Goal: Task Accomplishment & Management: Complete application form

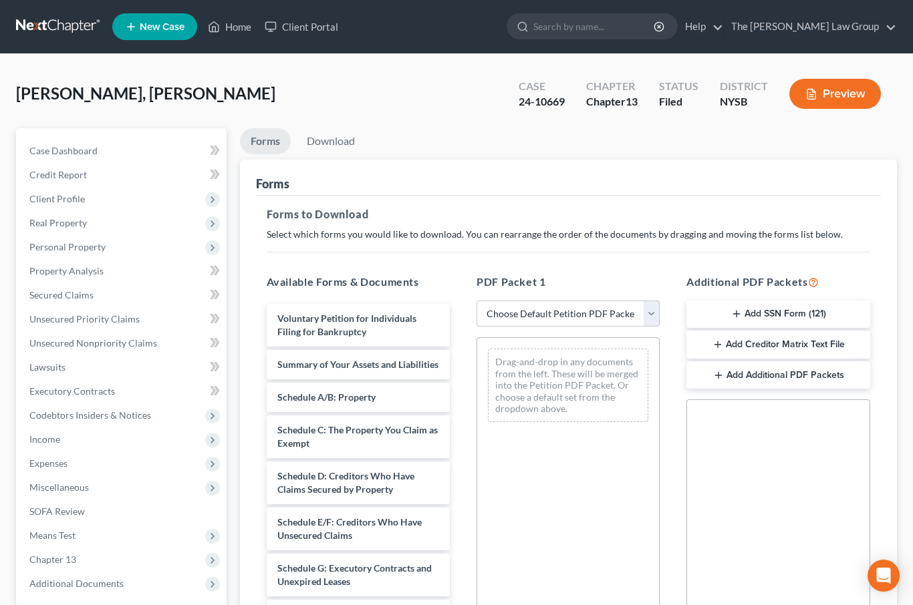
click at [239, 34] on link "Home" at bounding box center [229, 27] width 57 height 24
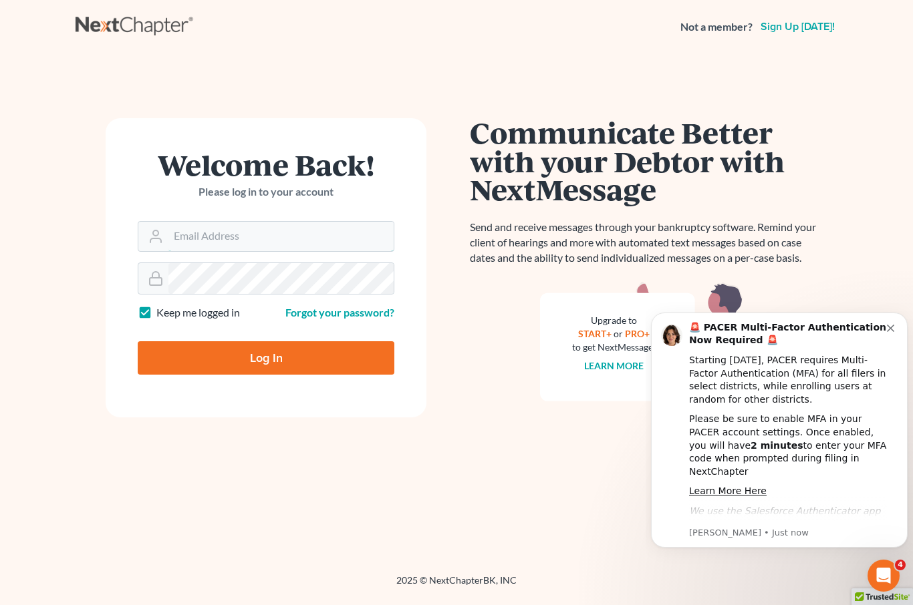
type input "Erica@etylaw.com"
click at [266, 357] on input "Log In" at bounding box center [266, 357] width 257 height 33
type input "Thinking..."
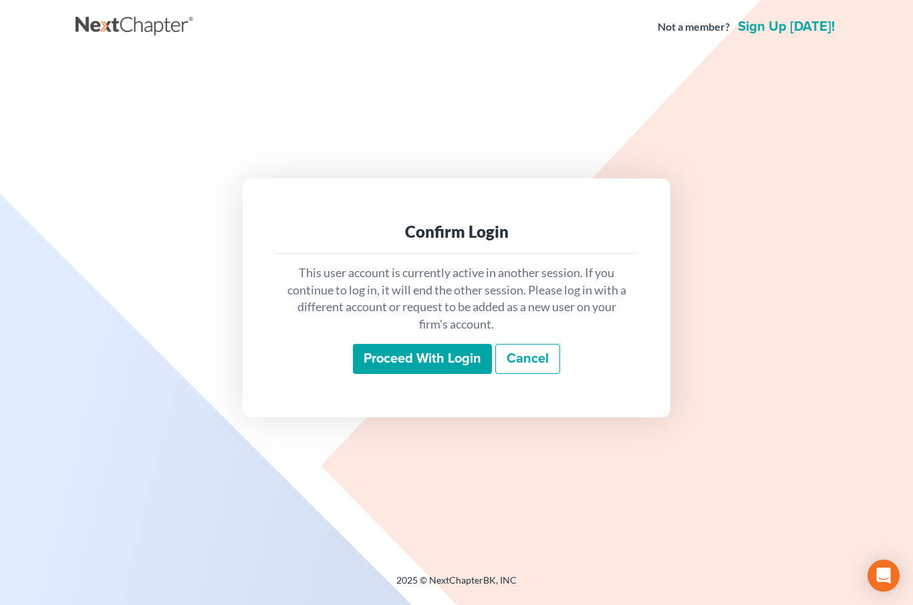
click at [431, 373] on input "Proceed with login" at bounding box center [422, 359] width 139 height 31
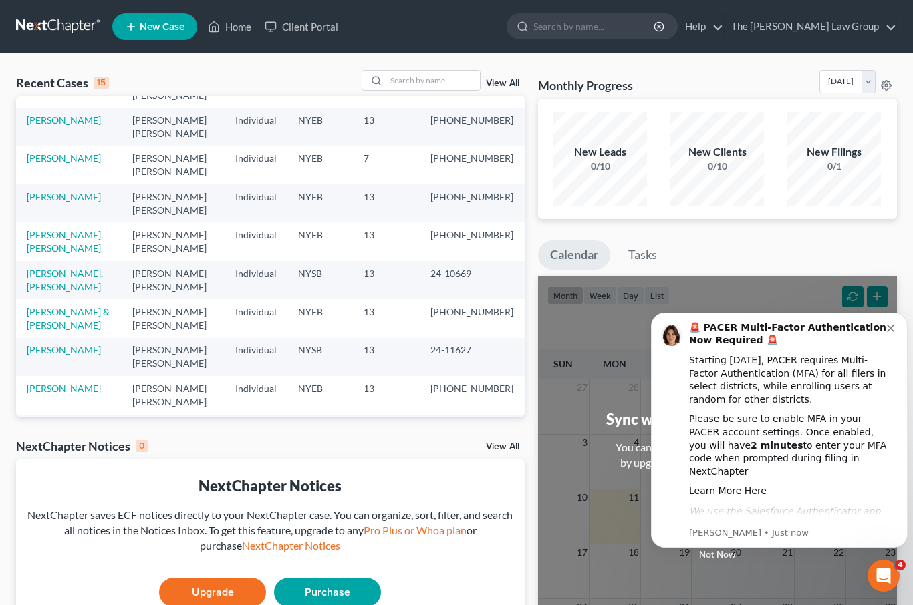
scroll to position [92, 0]
click at [76, 537] on link "Jackson, Bernadette" at bounding box center [64, 542] width 74 height 11
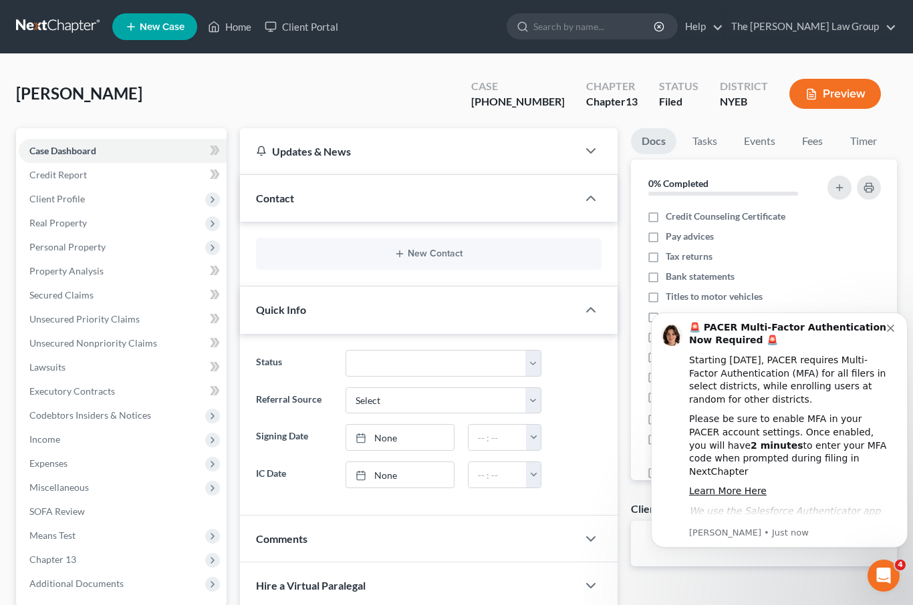
click at [97, 245] on span "Personal Property" at bounding box center [67, 246] width 76 height 11
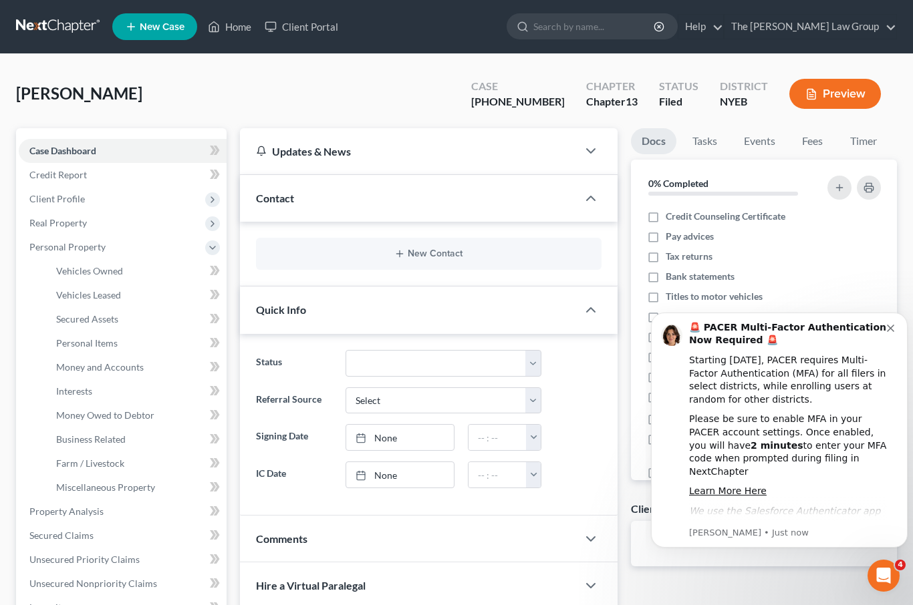
click at [127, 275] on link "Vehicles Owned" at bounding box center [135, 271] width 181 height 24
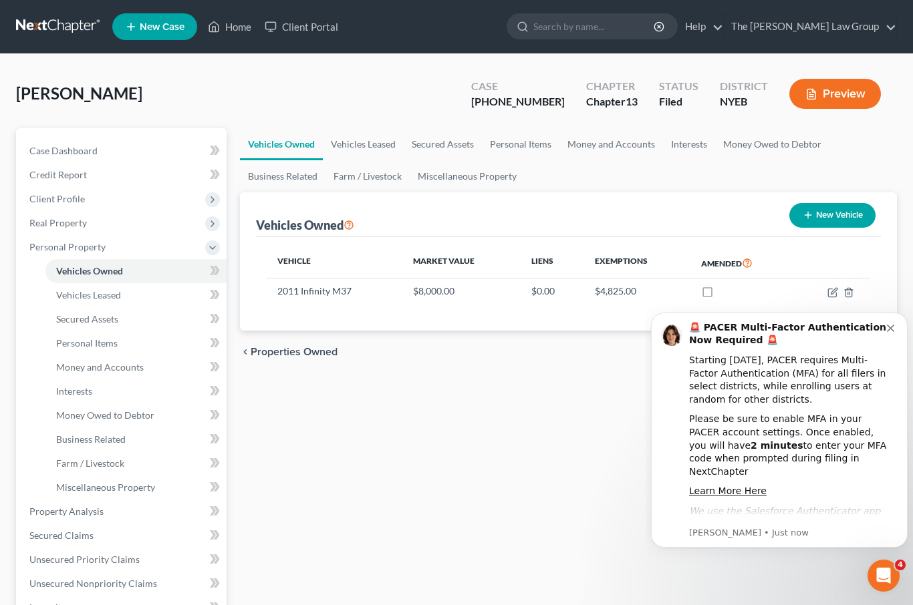
click at [892, 327] on icon "Dismiss notification" at bounding box center [890, 328] width 7 height 7
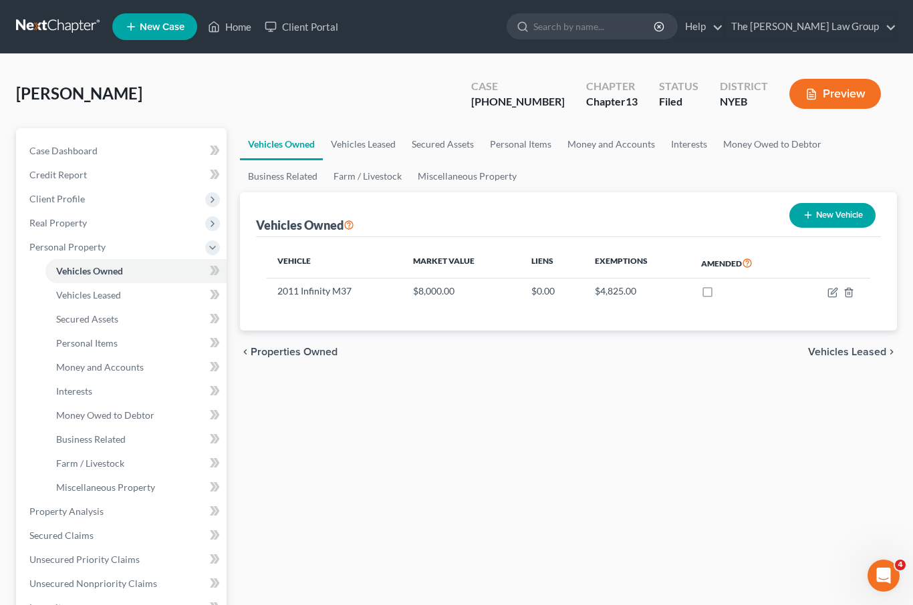
click at [828, 295] on icon "button" at bounding box center [832, 293] width 8 height 8
select select "0"
select select "15"
select select "2"
select select "0"
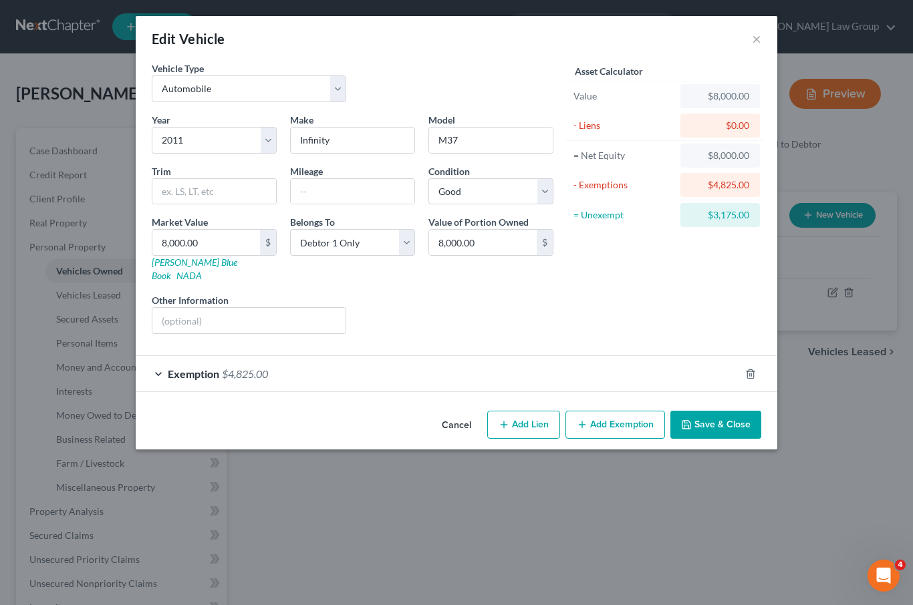
click at [829, 297] on div "Edit Vehicle × Vehicle Type Select Automobile Truck Trailer Watercraft Aircraft…" at bounding box center [456, 302] width 913 height 605
click at [720, 411] on button "Save & Close" at bounding box center [715, 425] width 91 height 28
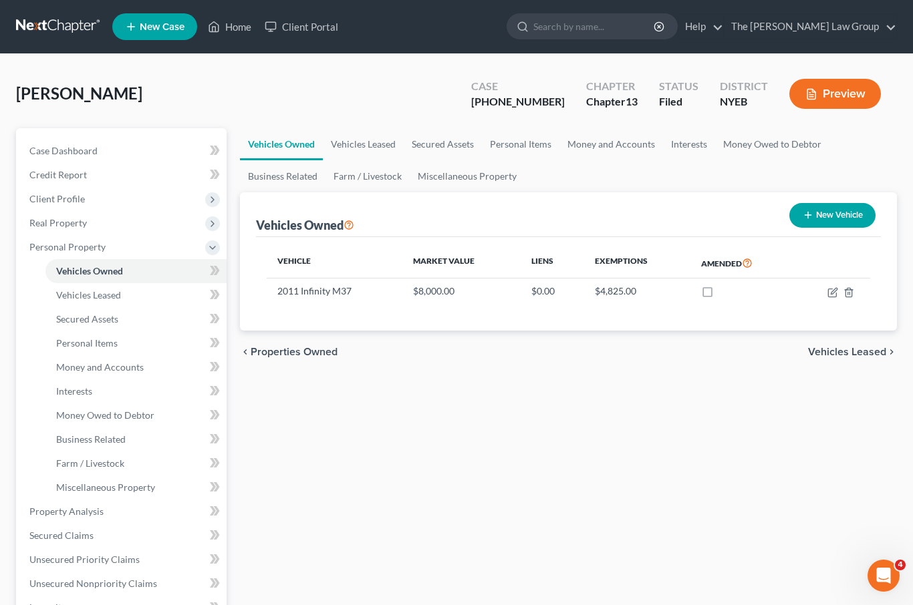
click at [130, 380] on link "Interests" at bounding box center [135, 392] width 181 height 24
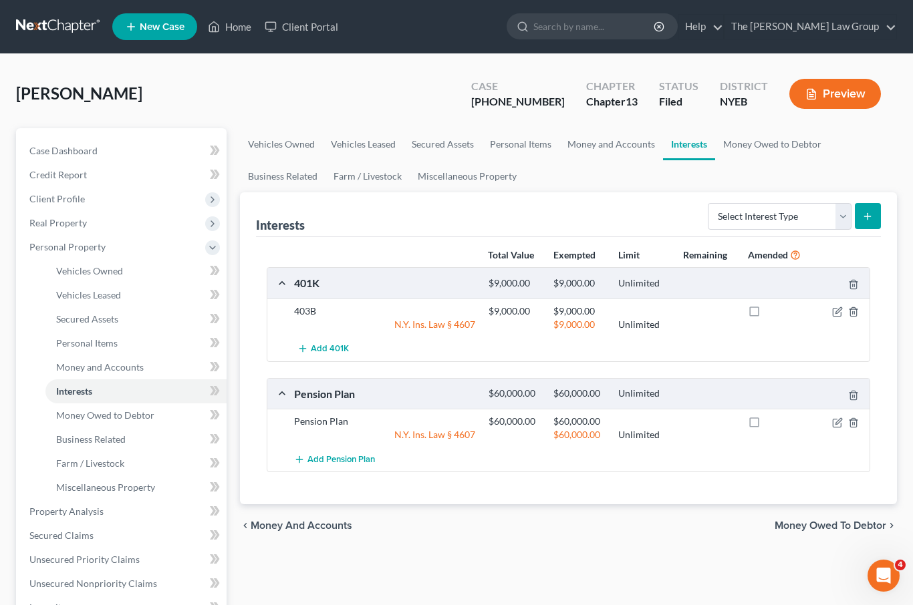
click at [145, 365] on link "Money and Accounts" at bounding box center [135, 367] width 181 height 24
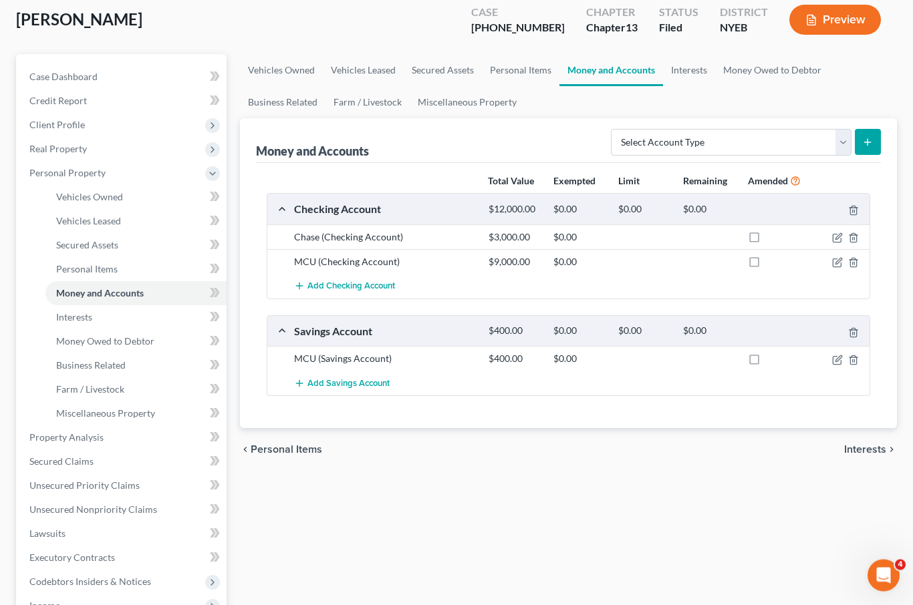
scroll to position [112, 0]
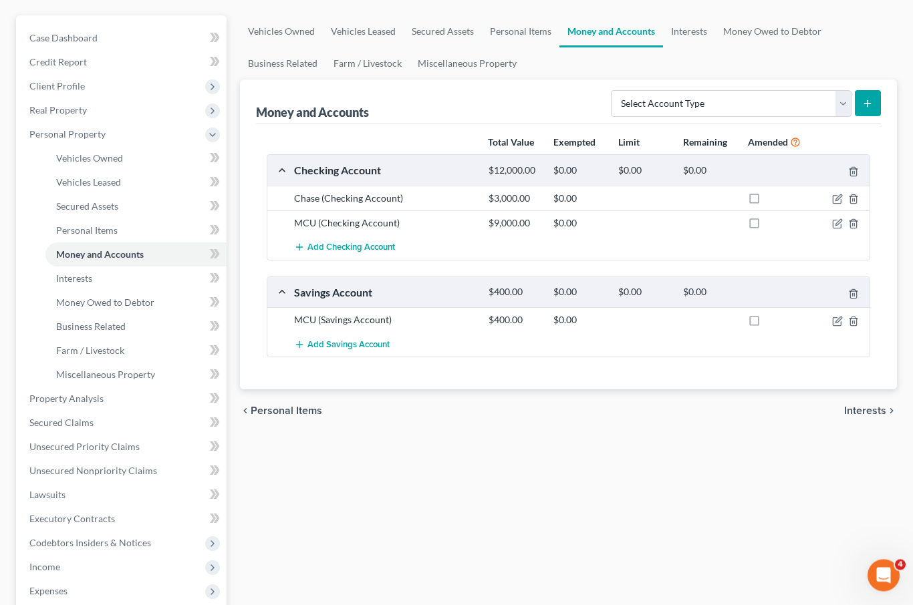
click at [139, 283] on link "Interests" at bounding box center [135, 279] width 181 height 24
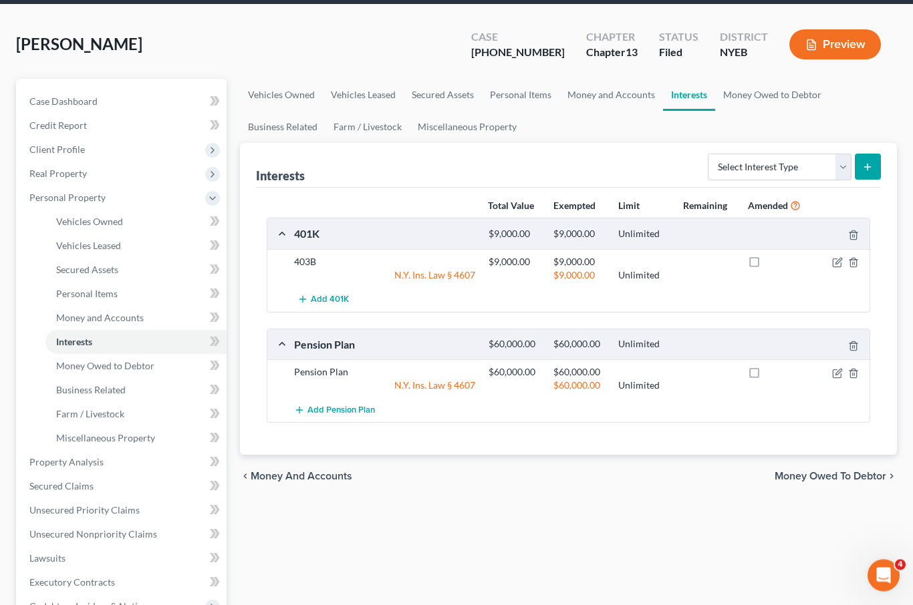
scroll to position [49, 0]
click at [458, 127] on link "Miscellaneous Property" at bounding box center [467, 127] width 115 height 32
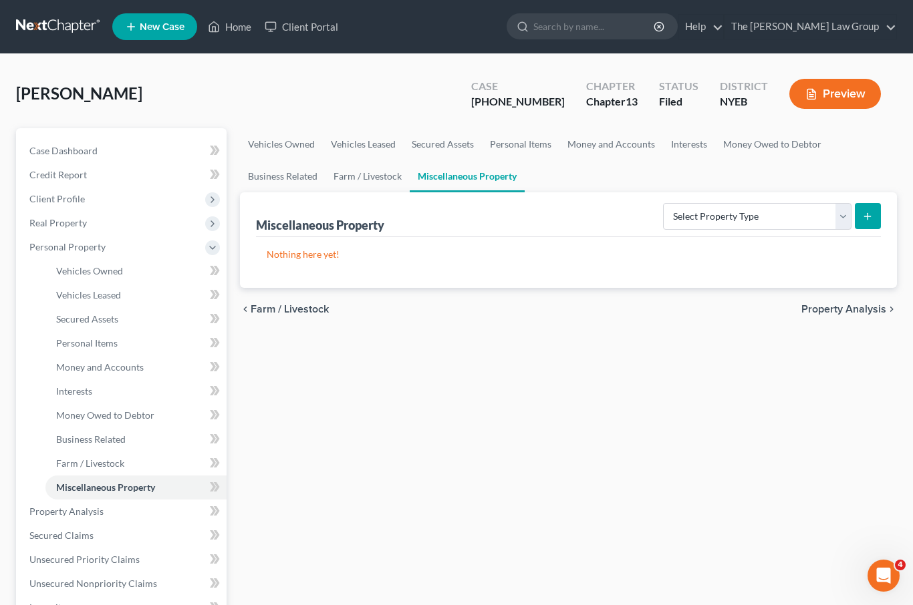
click at [686, 144] on link "Interests" at bounding box center [689, 144] width 52 height 32
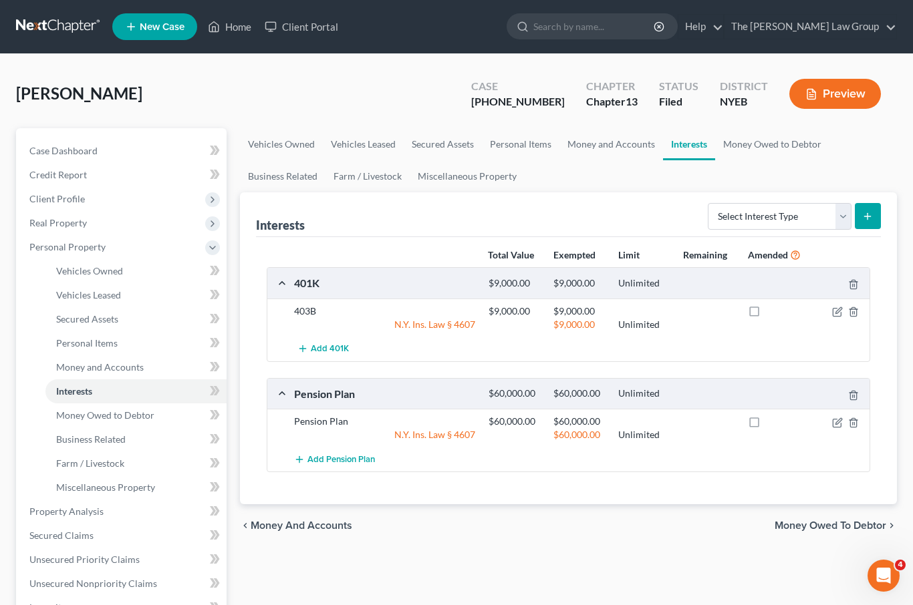
click at [81, 532] on span "Secured Claims" at bounding box center [61, 535] width 64 height 11
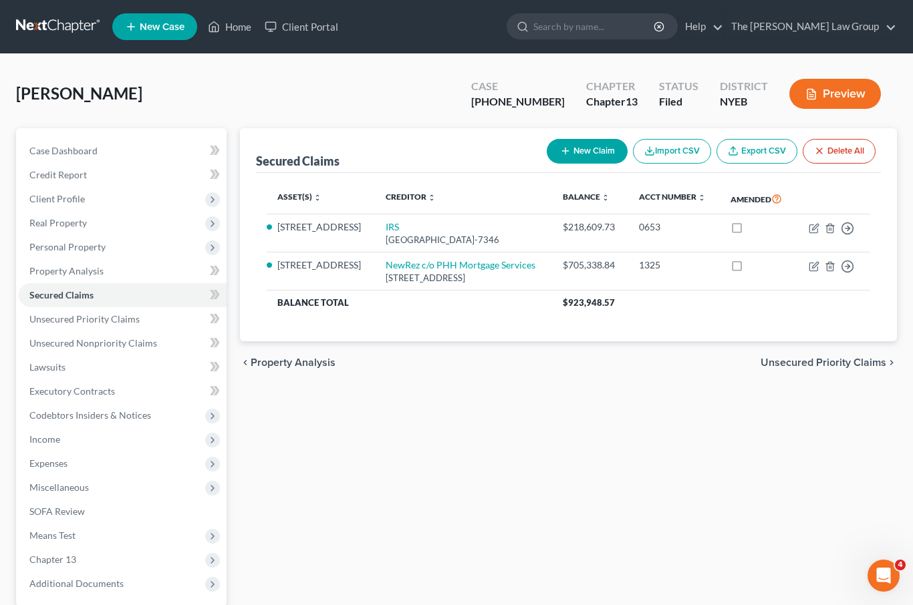
click at [810, 229] on icon "button" at bounding box center [813, 229] width 8 height 8
select select "39"
select select "4"
select select "0"
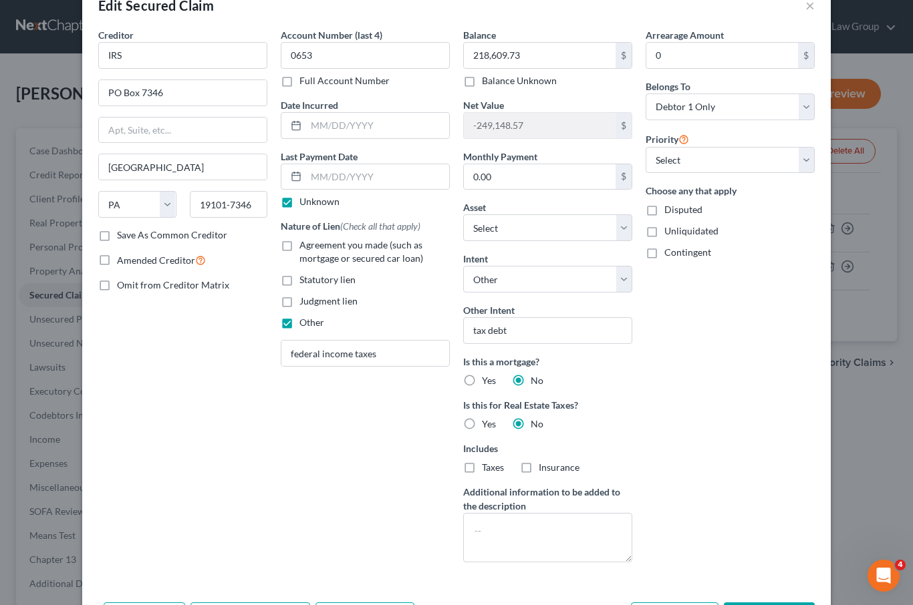
scroll to position [17, 0]
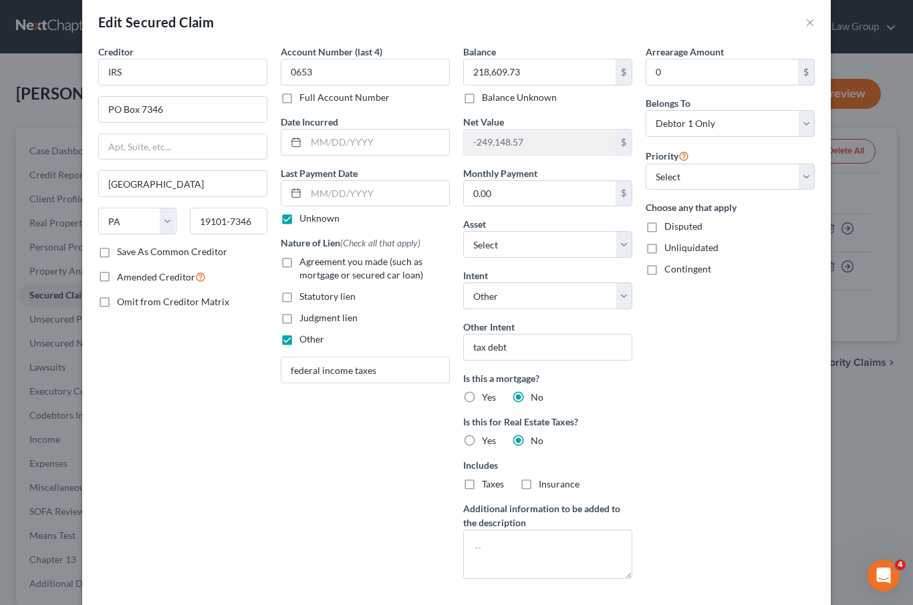
click at [812, 19] on button "×" at bounding box center [809, 22] width 9 height 16
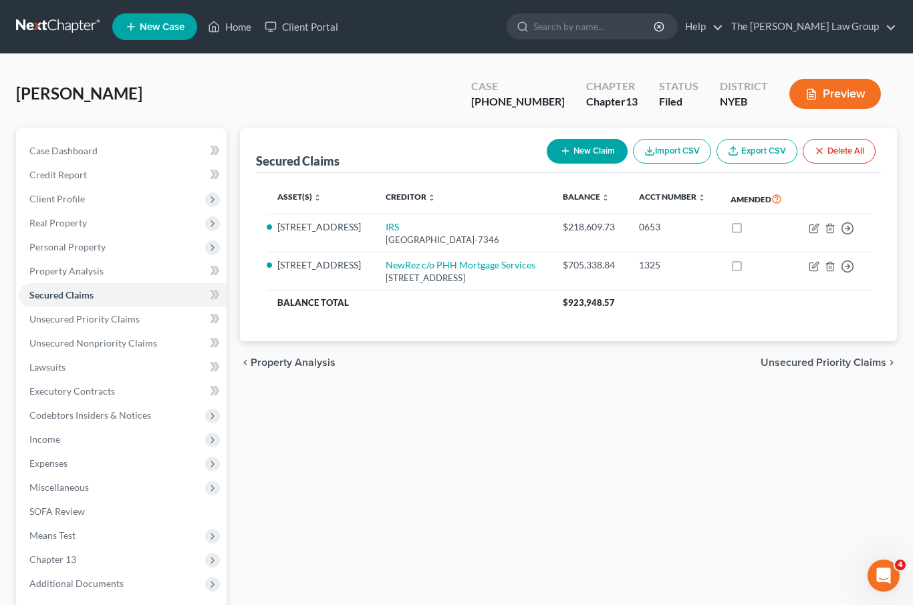
click at [123, 353] on link "Unsecured Nonpriority Claims" at bounding box center [123, 343] width 208 height 24
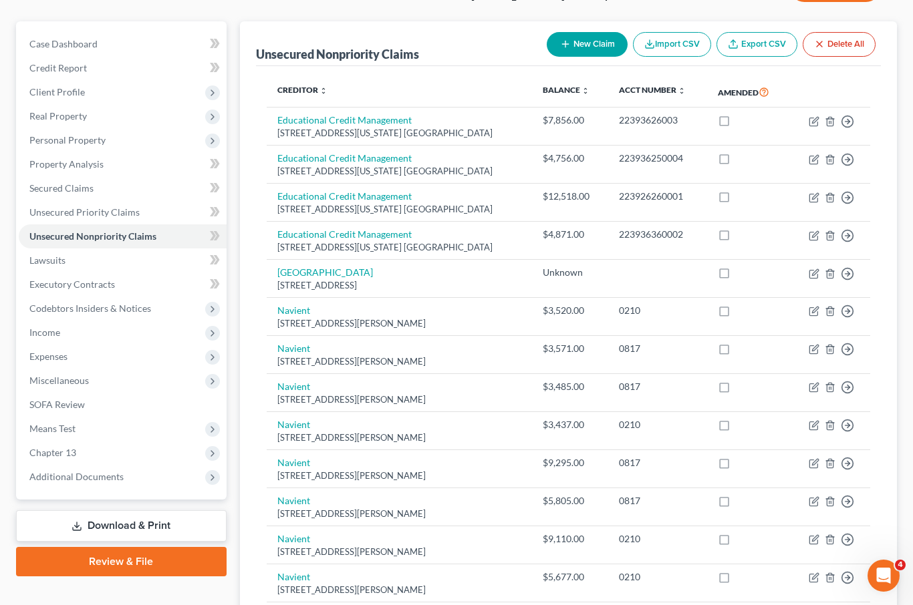
scroll to position [104, 0]
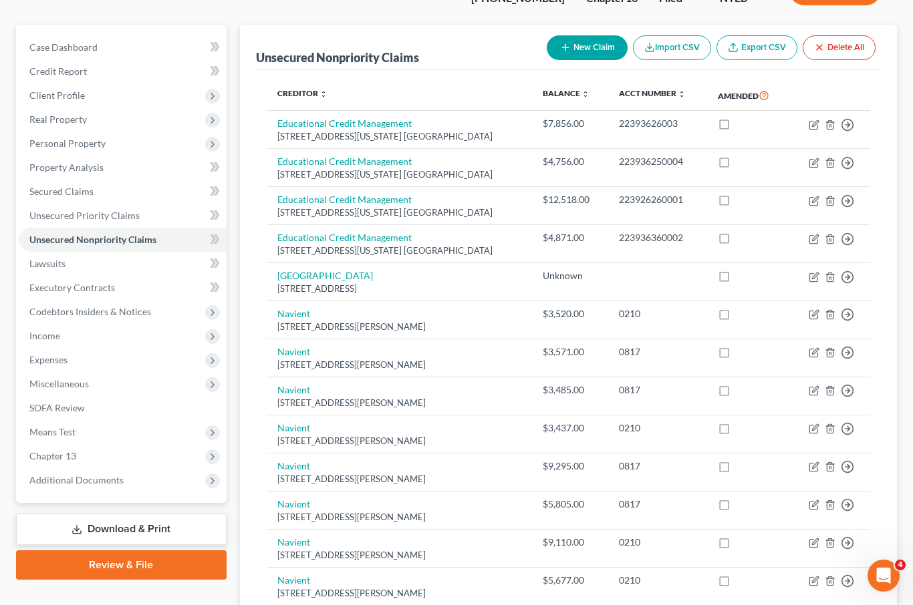
click at [104, 343] on span "Income" at bounding box center [123, 336] width 208 height 24
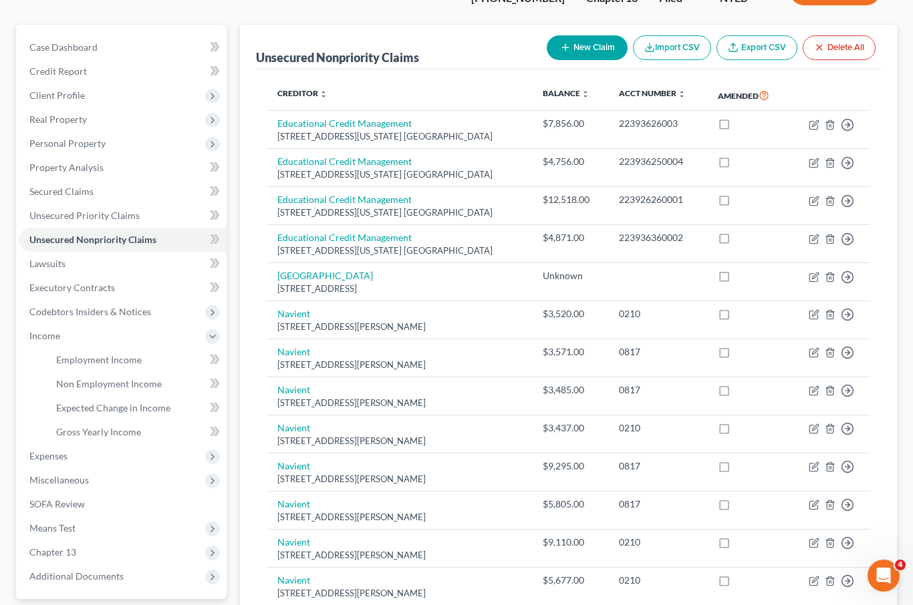
click at [155, 364] on link "Employment Income" at bounding box center [135, 360] width 181 height 24
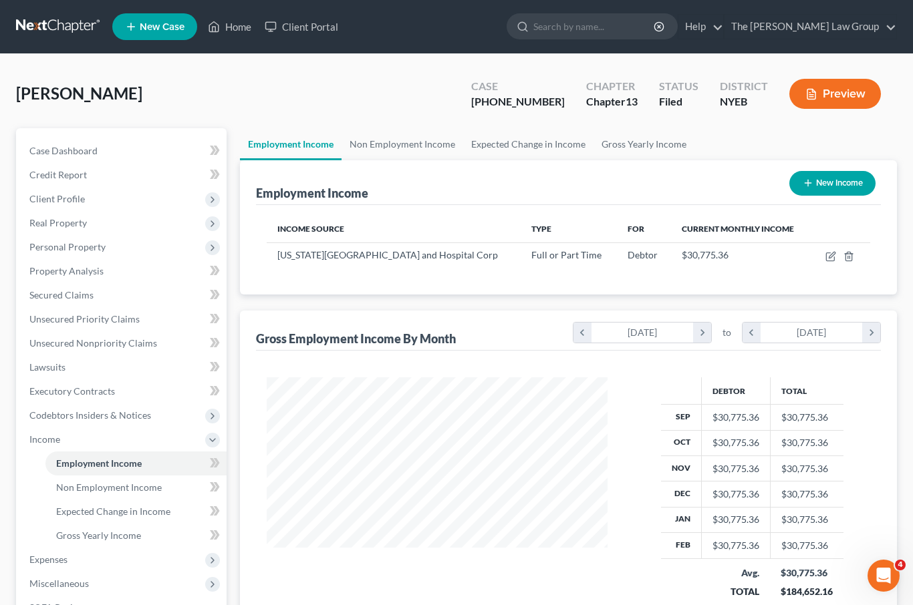
scroll to position [239, 368]
click at [826, 255] on icon "button" at bounding box center [830, 257] width 8 height 8
select select "0"
select select "35"
select select "2"
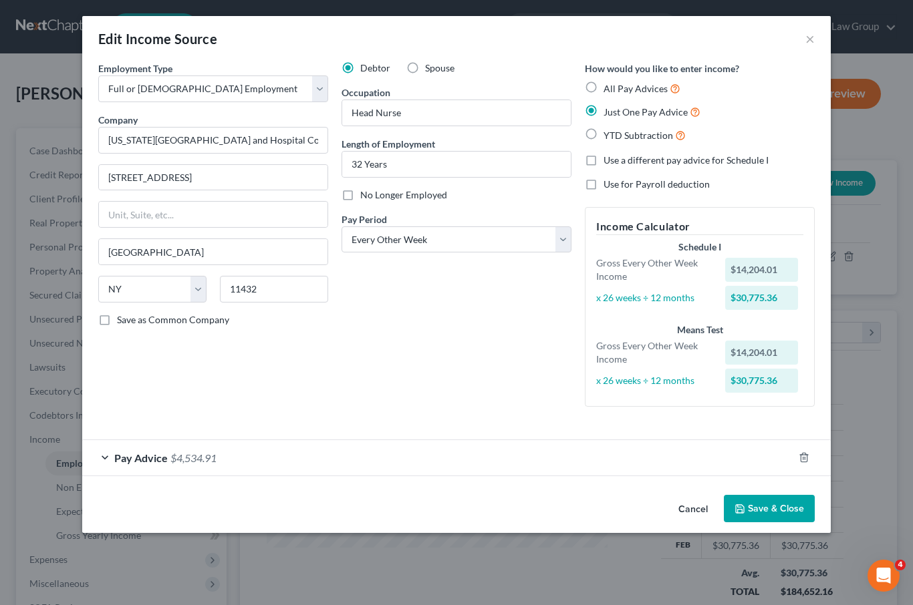
click at [774, 512] on button "Save & Close" at bounding box center [769, 509] width 91 height 28
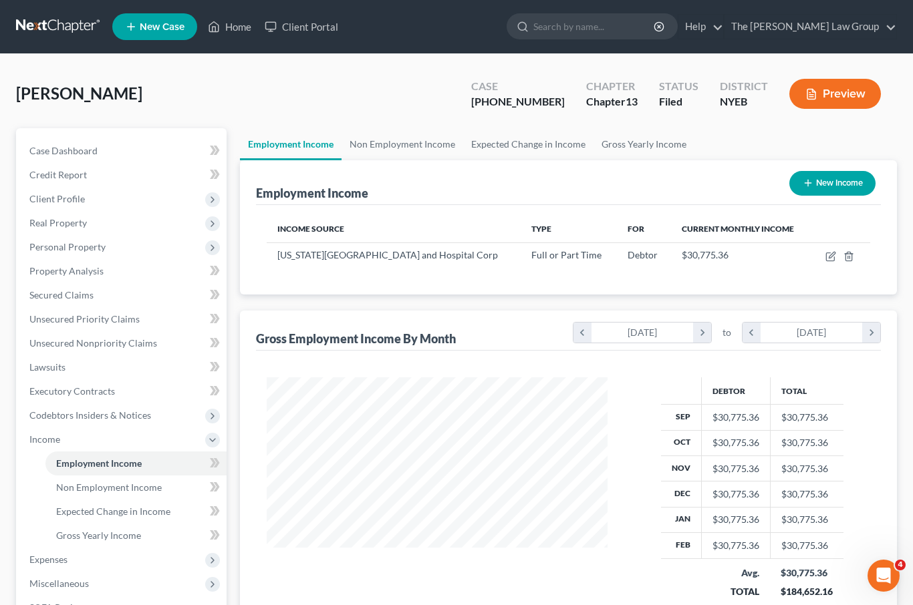
click at [141, 492] on link "Non Employment Income" at bounding box center [135, 488] width 181 height 24
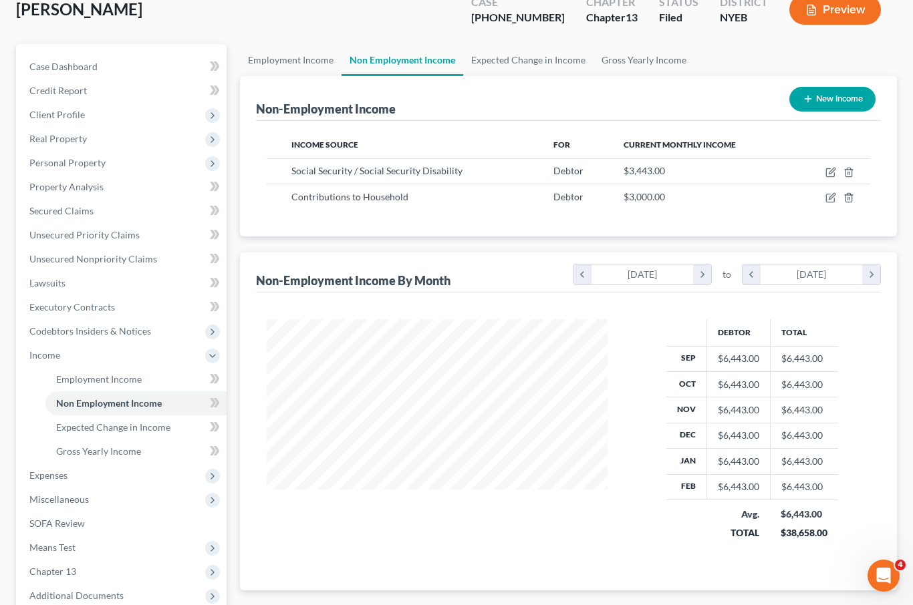
scroll to position [102, 0]
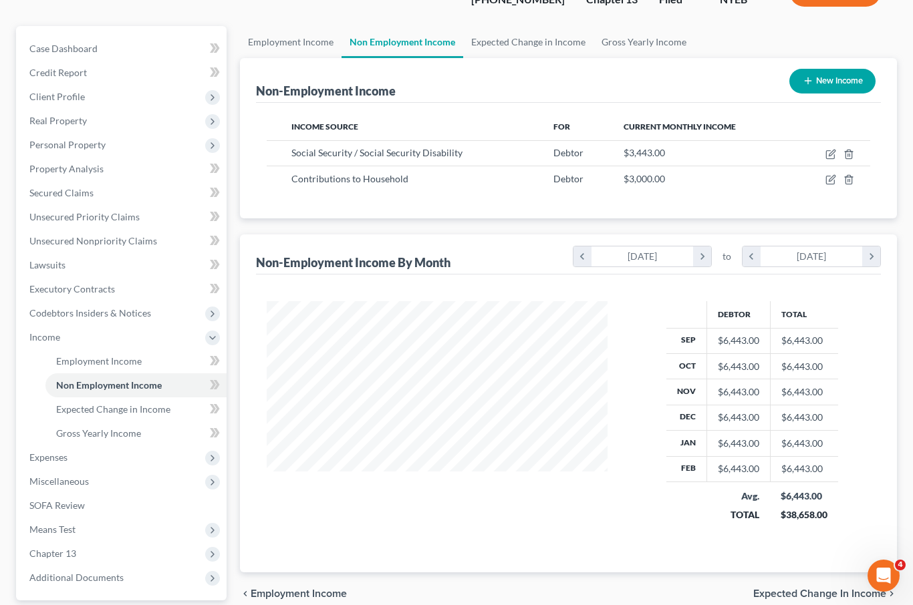
click at [96, 462] on span "Expenses" at bounding box center [123, 458] width 208 height 24
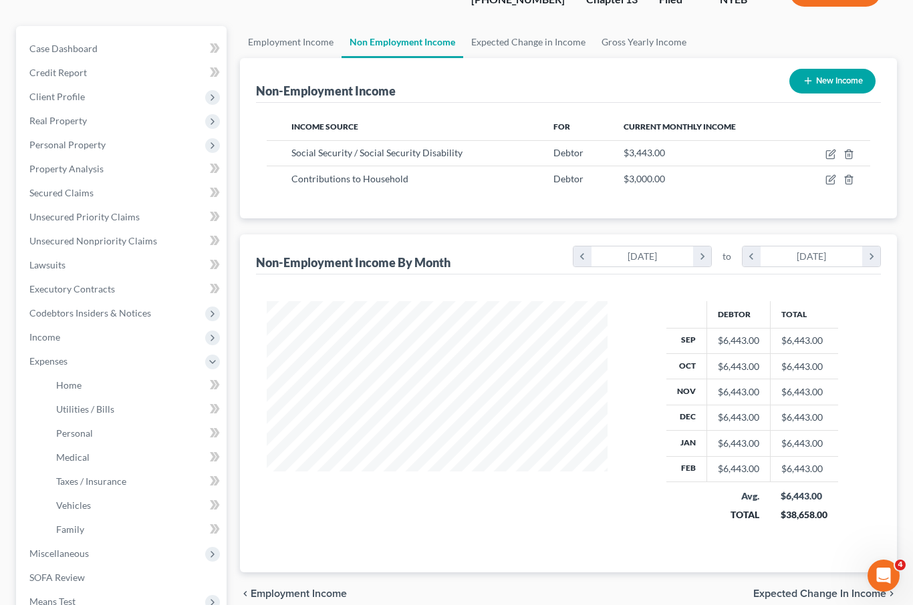
click at [116, 387] on link "Home" at bounding box center [135, 386] width 181 height 24
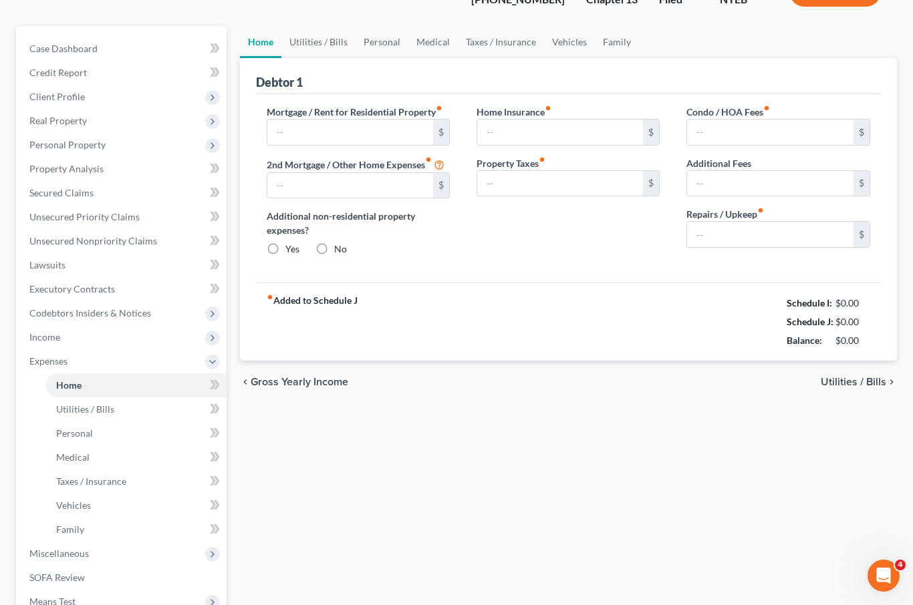
type input "3,600.12"
type input "0.00"
radio input "true"
type input "0.00"
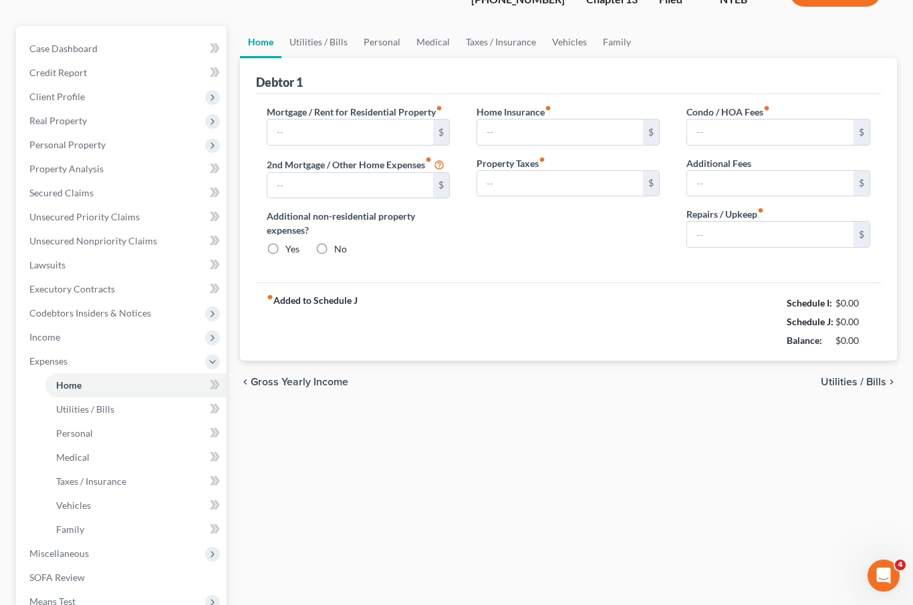
type input "0.00"
type input "50.00"
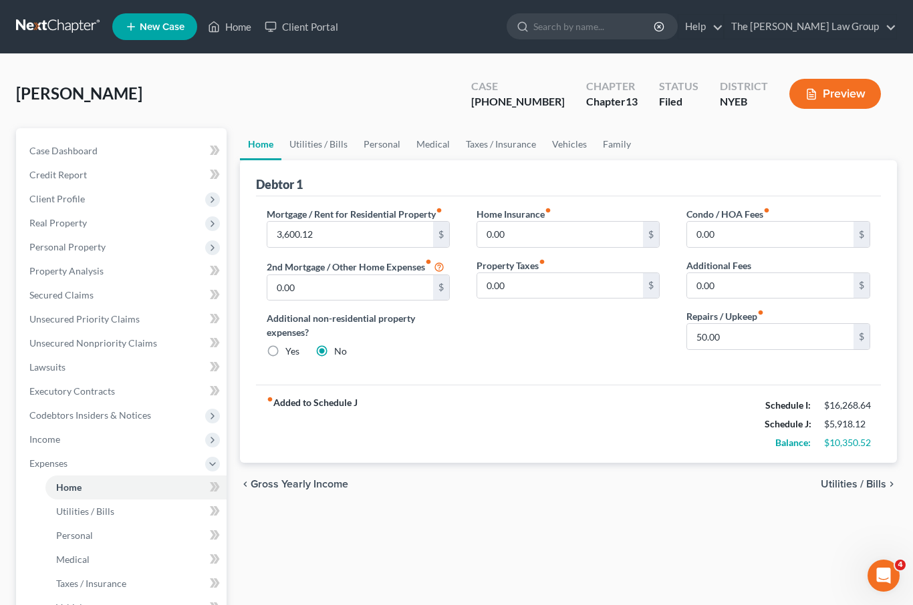
click at [119, 517] on link "Utilities / Bills" at bounding box center [135, 512] width 181 height 24
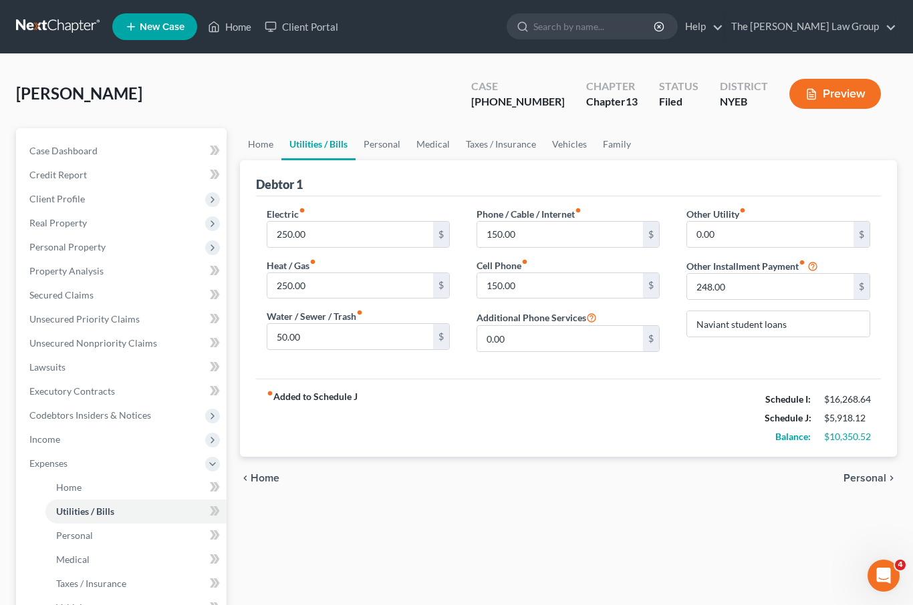
click at [128, 536] on link "Personal" at bounding box center [135, 536] width 181 height 24
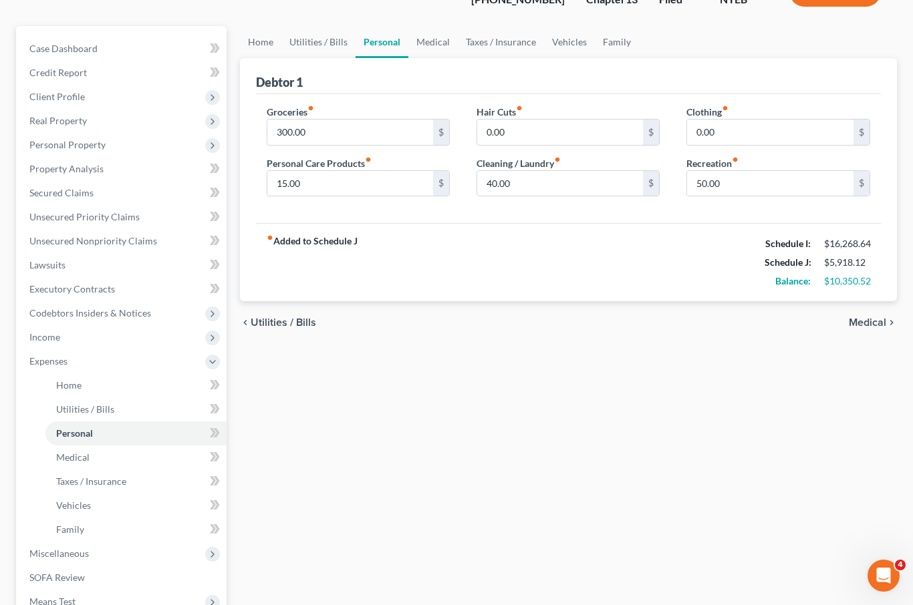
click at [128, 485] on link "Taxes / Insurance" at bounding box center [135, 482] width 181 height 24
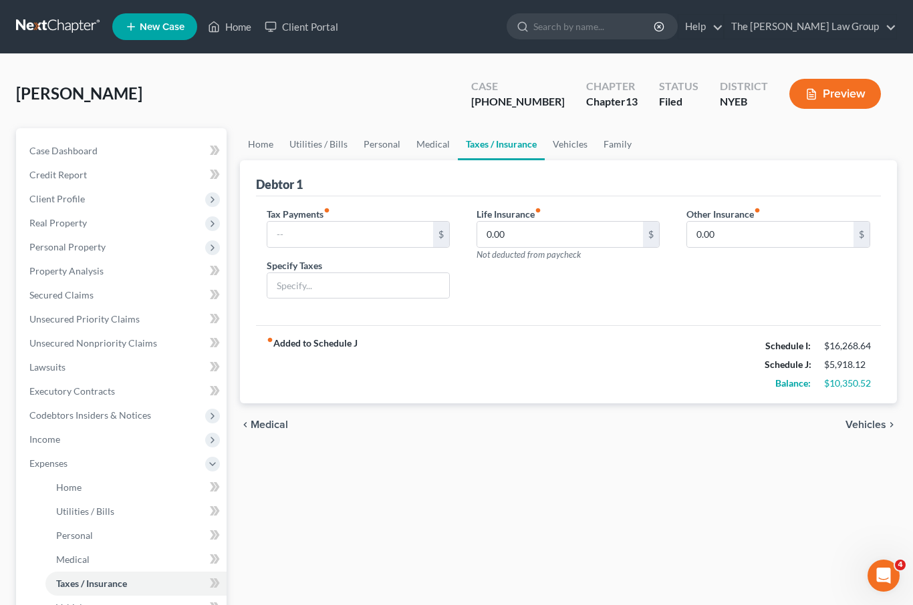
click at [83, 605] on link "Vehicles" at bounding box center [135, 608] width 181 height 24
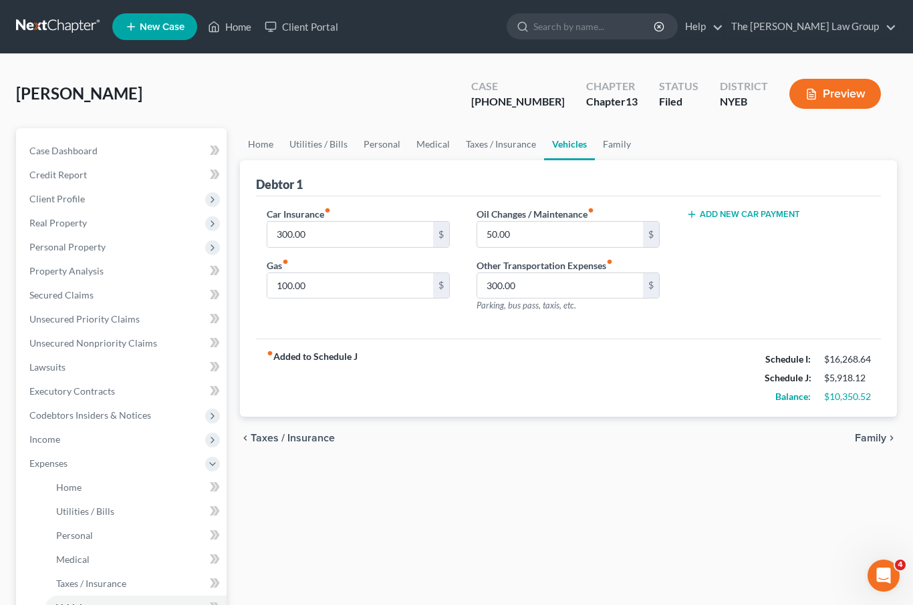
click at [101, 447] on span "Income" at bounding box center [123, 440] width 208 height 24
click at [150, 491] on span "Non Employment Income" at bounding box center [109, 487] width 106 height 11
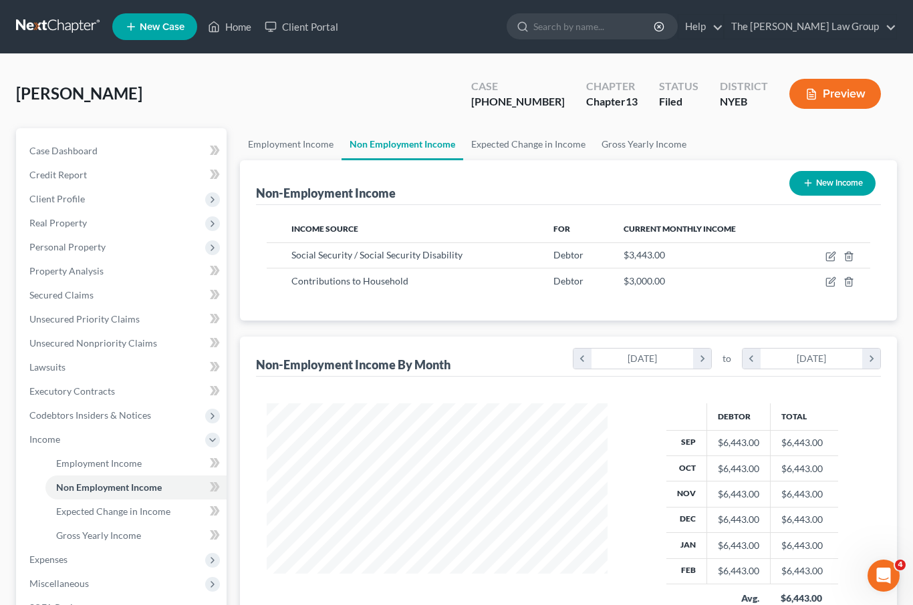
scroll to position [239, 368]
click at [71, 561] on span "Expenses" at bounding box center [123, 560] width 208 height 24
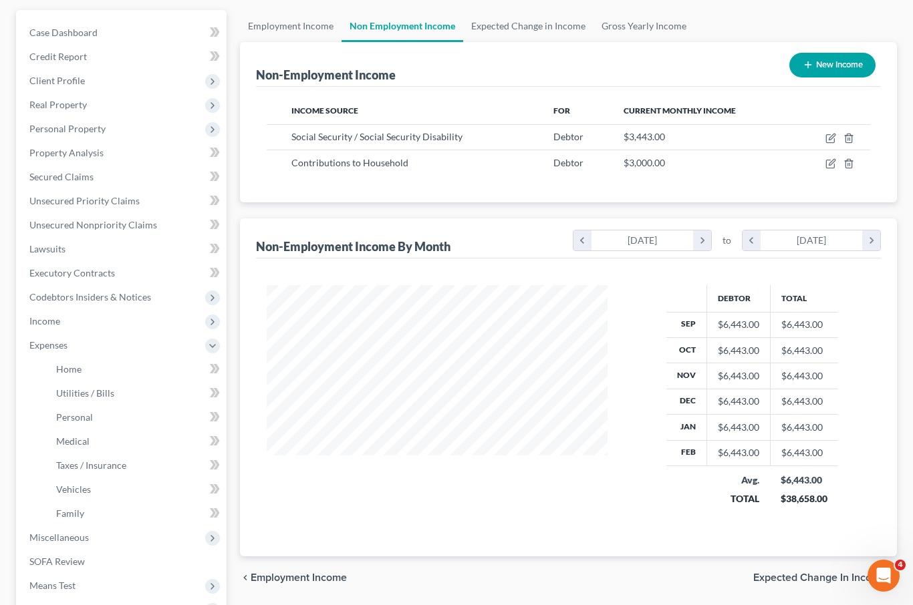
scroll to position [153, 0]
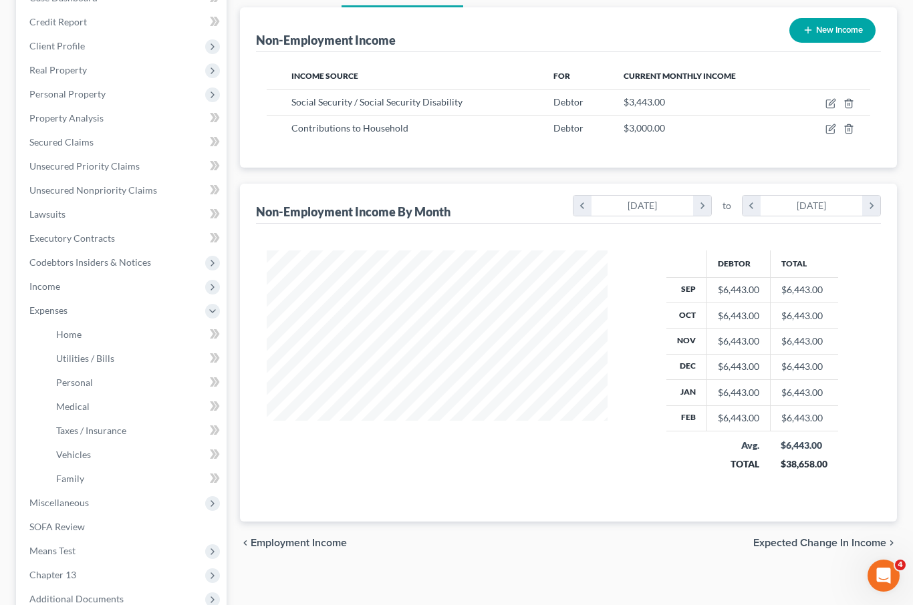
click at [124, 455] on link "Vehicles" at bounding box center [135, 455] width 181 height 24
